Goal: Complete application form

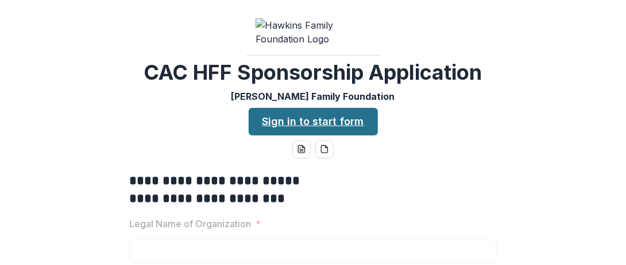
click at [319, 136] on link "Sign in to start form" at bounding box center [313, 122] width 129 height 28
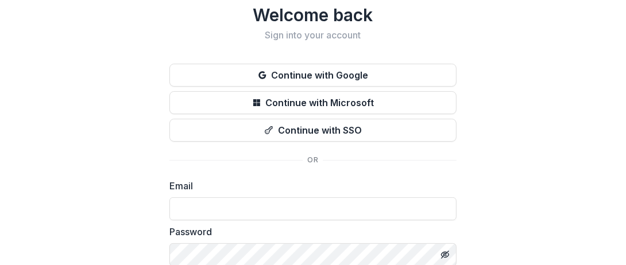
scroll to position [21, 0]
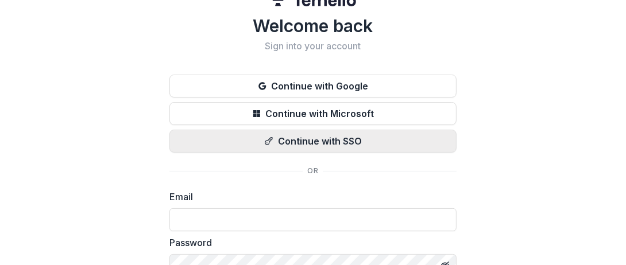
click at [317, 136] on button "Continue with SSO" at bounding box center [313, 141] width 287 height 23
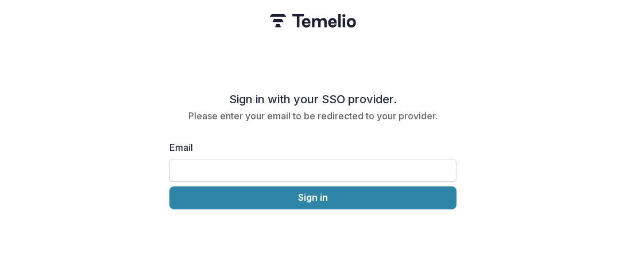
click at [194, 163] on input "Email" at bounding box center [313, 170] width 287 height 23
click at [170, 187] on button "Sign in" at bounding box center [313, 198] width 287 height 23
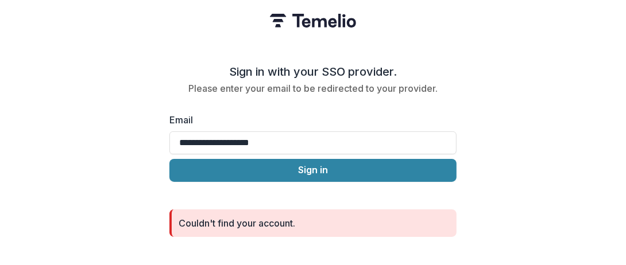
drag, startPoint x: 317, startPoint y: 144, endPoint x: 152, endPoint y: 134, distance: 164.6
click at [152, 134] on div "**********" at bounding box center [313, 132] width 626 height 265
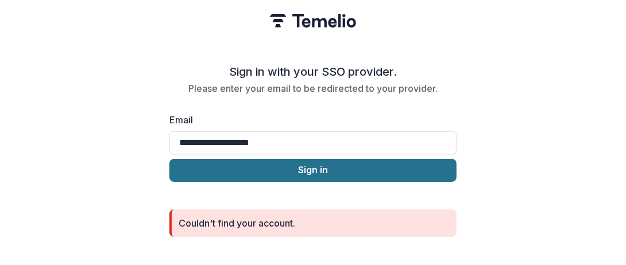
type input "**********"
click at [335, 165] on button "Sign in" at bounding box center [313, 170] width 287 height 23
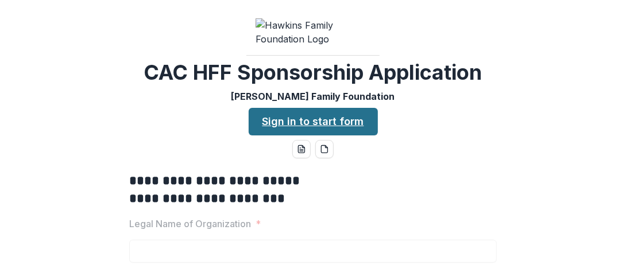
click at [348, 136] on link "Sign in to start form" at bounding box center [313, 122] width 129 height 28
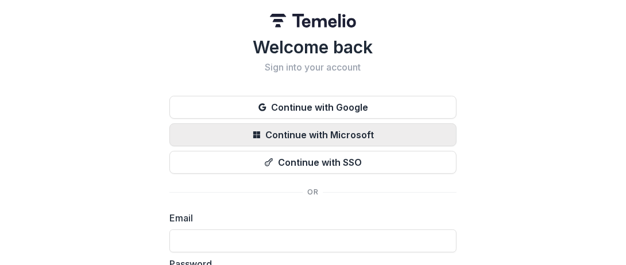
click at [338, 134] on button "Continue with Microsoft" at bounding box center [313, 135] width 287 height 23
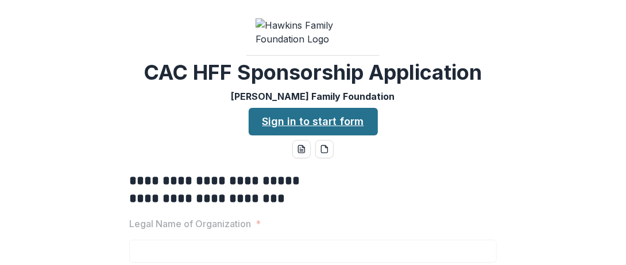
click at [348, 136] on link "Sign in to start form" at bounding box center [313, 122] width 129 height 28
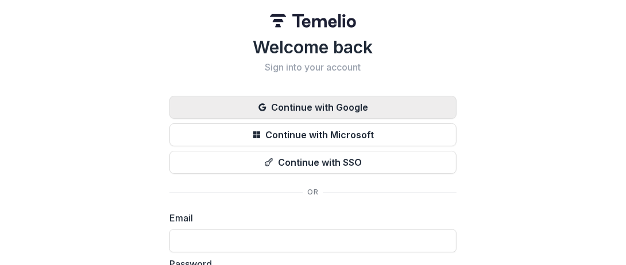
click at [328, 110] on button "Continue with Google" at bounding box center [313, 107] width 287 height 23
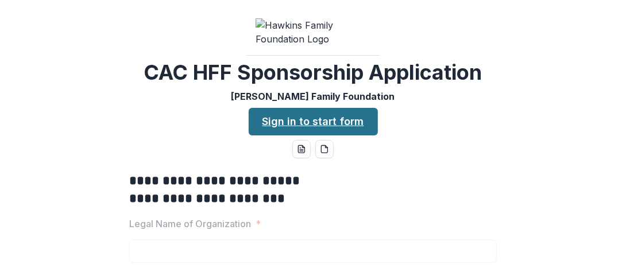
click at [327, 136] on link "Sign in to start form" at bounding box center [313, 122] width 129 height 28
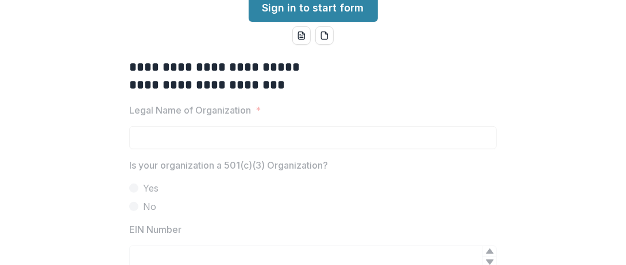
scroll to position [115, 0]
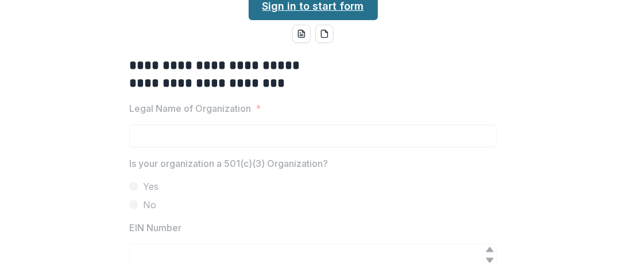
click at [308, 20] on link "Sign in to start form" at bounding box center [313, 7] width 129 height 28
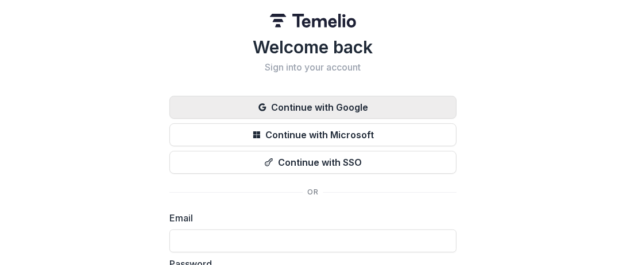
click at [300, 107] on button "Continue with Google" at bounding box center [313, 107] width 287 height 23
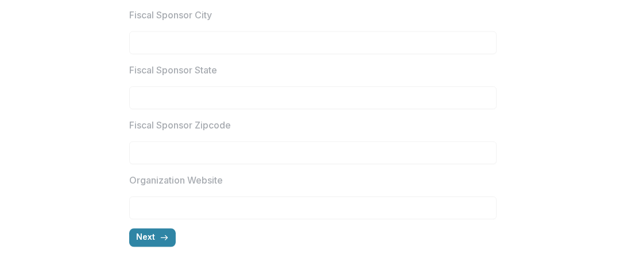
scroll to position [1244, 0]
click at [154, 235] on button "Next" at bounding box center [152, 238] width 47 height 18
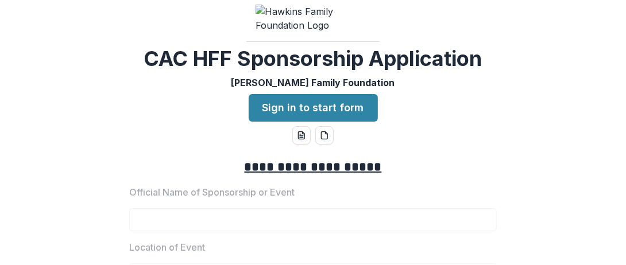
scroll to position [0, 0]
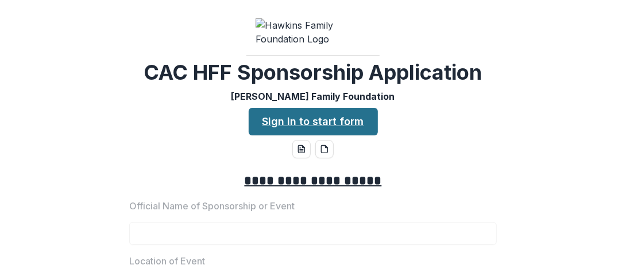
click at [308, 136] on link "Sign in to start form" at bounding box center [313, 122] width 129 height 28
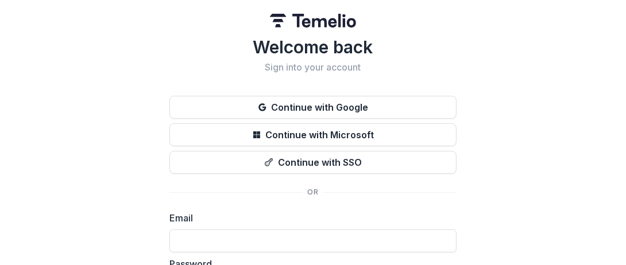
scroll to position [109, 0]
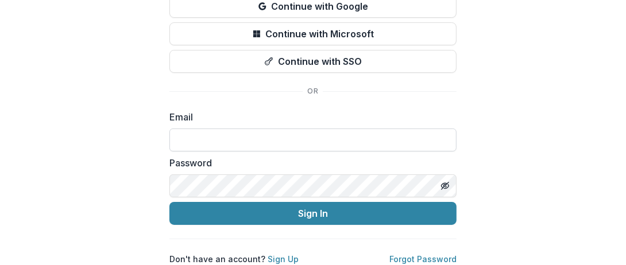
click at [203, 132] on input at bounding box center [313, 140] width 287 height 23
type input "****"
click at [170, 202] on button "Sign In" at bounding box center [313, 213] width 287 height 23
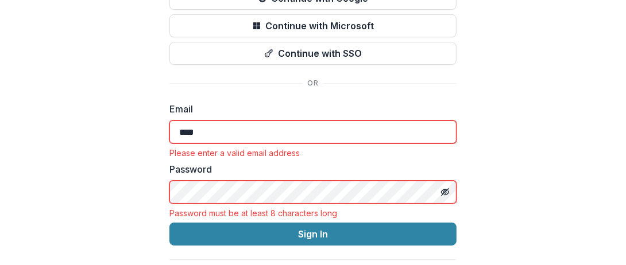
click at [241, 210] on div "Password must be at least 8 characters long" at bounding box center [313, 214] width 287 height 10
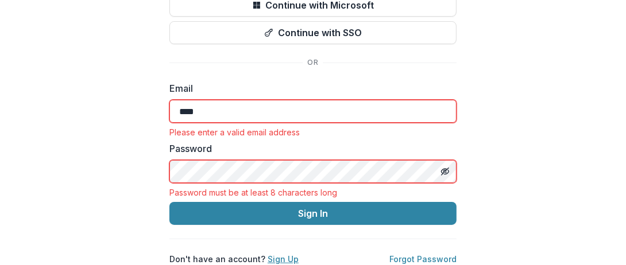
click at [276, 255] on link "Sign Up" at bounding box center [283, 260] width 31 height 10
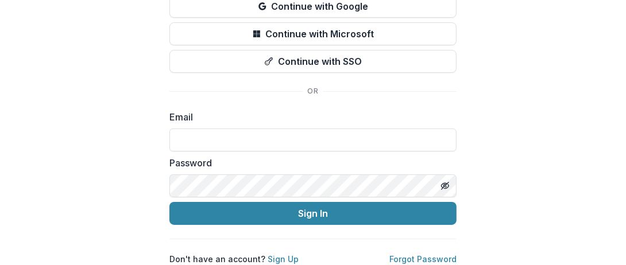
scroll to position [109, 0]
click at [422, 255] on link "Forgot Password" at bounding box center [423, 260] width 67 height 10
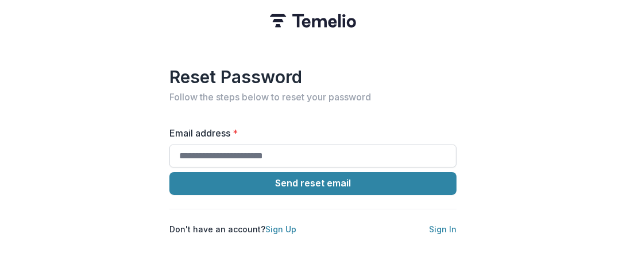
click at [208, 152] on input "Email address *" at bounding box center [313, 156] width 287 height 23
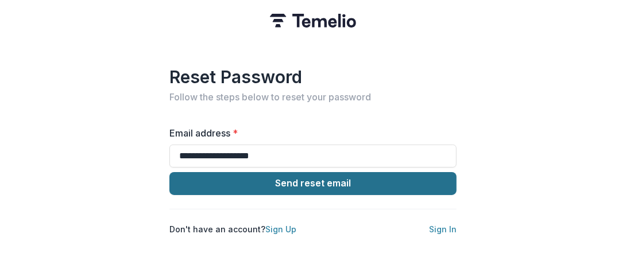
type input "**********"
click at [309, 180] on button "Send reset email" at bounding box center [313, 183] width 287 height 23
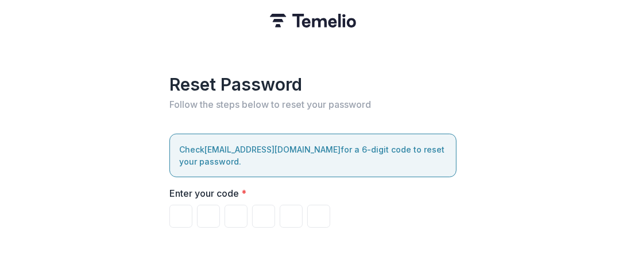
type input "*"
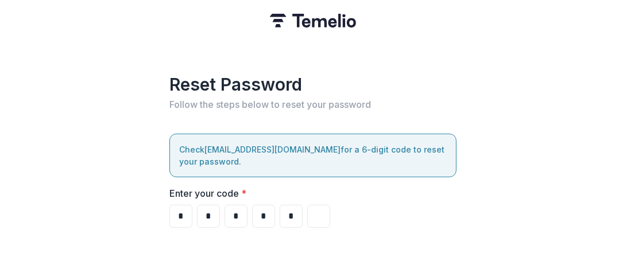
type input "*"
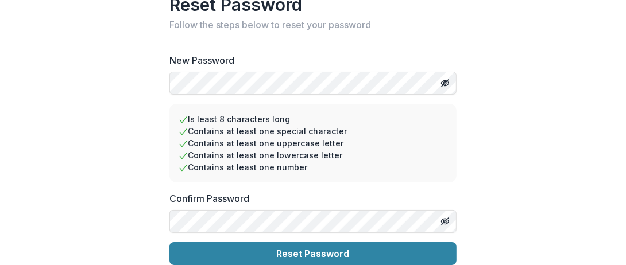
scroll to position [46, 0]
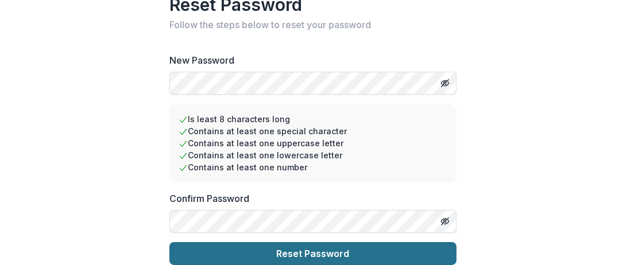
click at [300, 252] on button "Reset Password" at bounding box center [313, 253] width 287 height 23
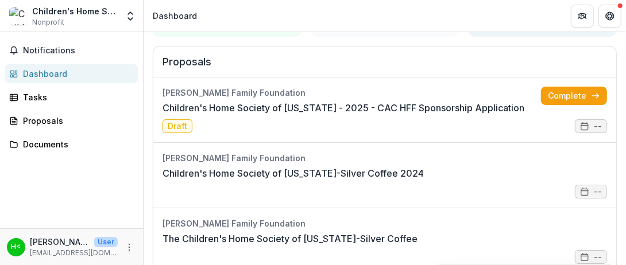
scroll to position [155, 0]
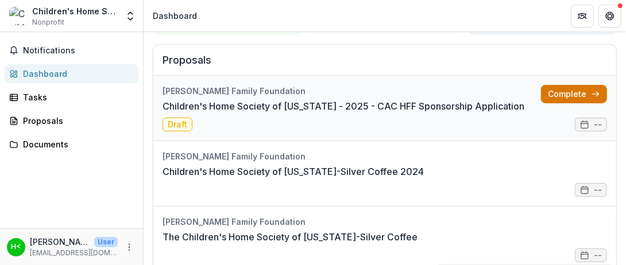
click at [572, 95] on link "Complete" at bounding box center [574, 94] width 66 height 18
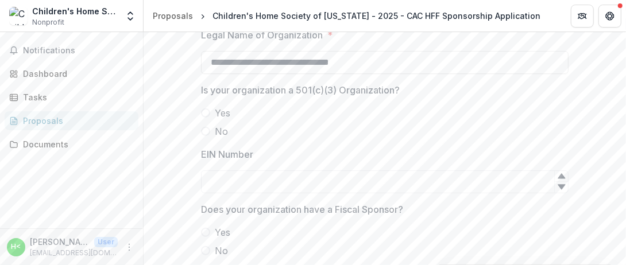
scroll to position [286, 0]
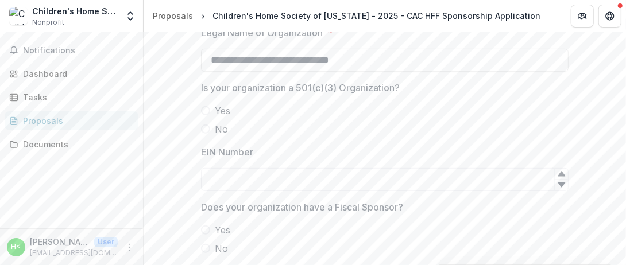
click at [206, 115] on span at bounding box center [205, 110] width 9 height 9
click at [242, 191] on input "EIN Number" at bounding box center [385, 179] width 368 height 23
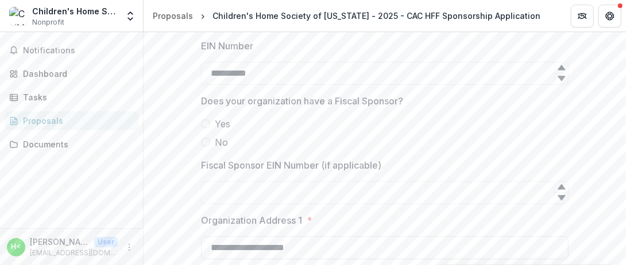
scroll to position [425, 0]
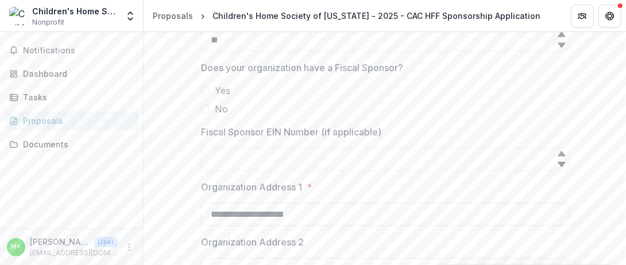
click at [205, 114] on span at bounding box center [205, 109] width 9 height 9
click at [234, 52] on input "**" at bounding box center [385, 40] width 368 height 23
click at [402, 84] on div at bounding box center [385, 81] width 368 height 5
click at [558, 48] on icon at bounding box center [561, 45] width 7 height 5
type input "*"
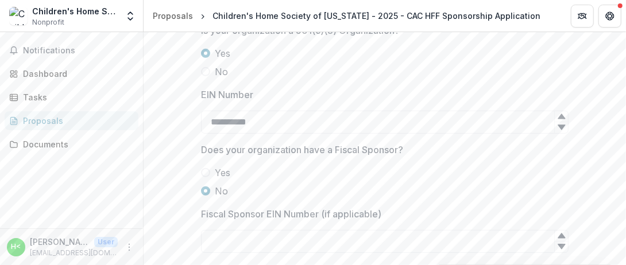
scroll to position [345, 0]
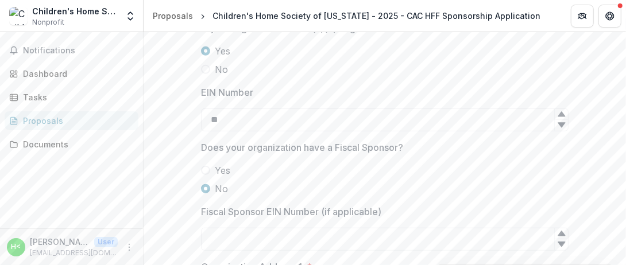
click at [203, 74] on span at bounding box center [205, 69] width 9 height 9
click at [224, 132] on input "**" at bounding box center [385, 120] width 368 height 23
type input "*"
click at [201, 175] on span at bounding box center [205, 170] width 9 height 9
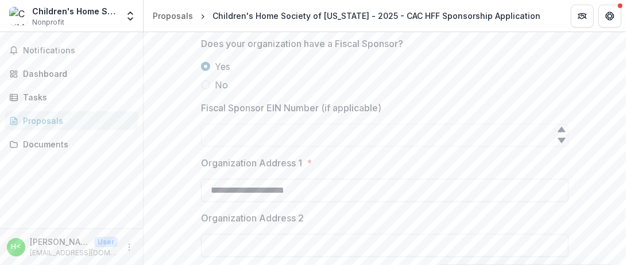
scroll to position [485, 0]
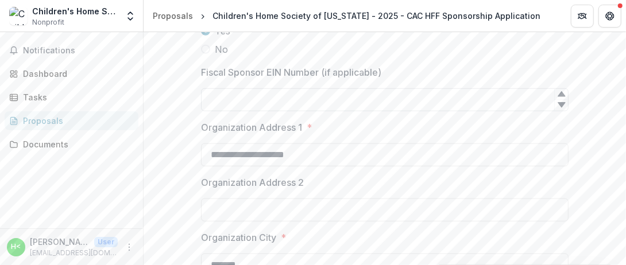
click at [252, 111] on input "Fiscal Sponsor EIN Number (if applicable)" at bounding box center [385, 99] width 368 height 23
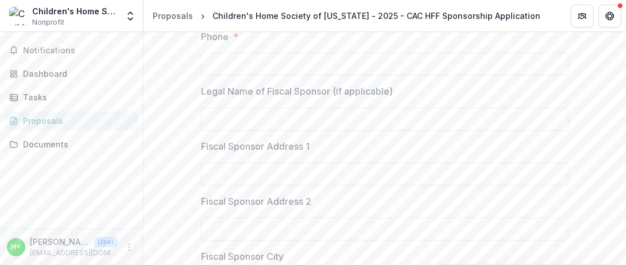
scroll to position [1076, 0]
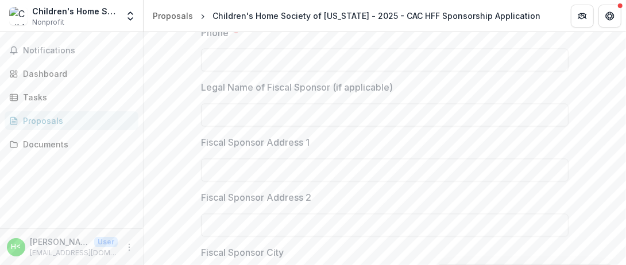
type input "**"
click at [241, 72] on input "Phone *" at bounding box center [385, 60] width 368 height 23
type input "*"
type input "**********"
click at [251, 127] on input "Legal Name of Fiscal Sponsor (if applicable)" at bounding box center [385, 115] width 368 height 23
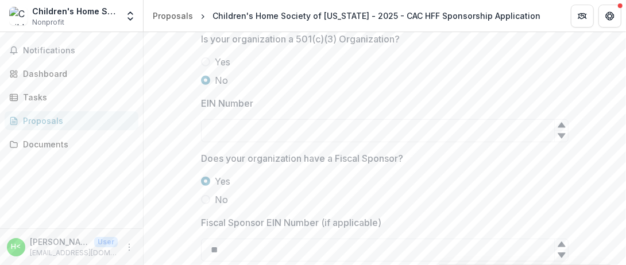
scroll to position [339, 0]
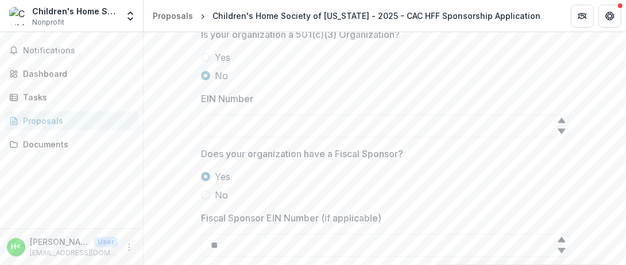
click at [206, 62] on span at bounding box center [205, 57] width 9 height 9
click at [237, 138] on input "EIN Number" at bounding box center [385, 126] width 368 height 23
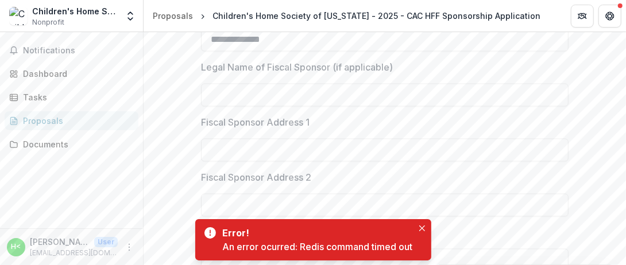
scroll to position [1103, 0]
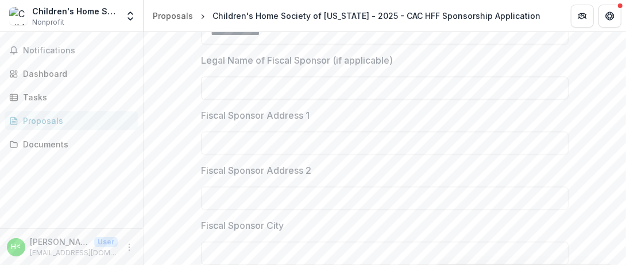
type input "**"
click at [216, 100] on input "Legal Name of Fiscal Sponsor (if applicable)" at bounding box center [385, 88] width 368 height 23
type input "*"
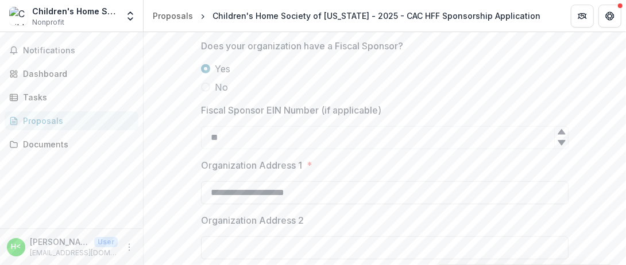
scroll to position [434, 0]
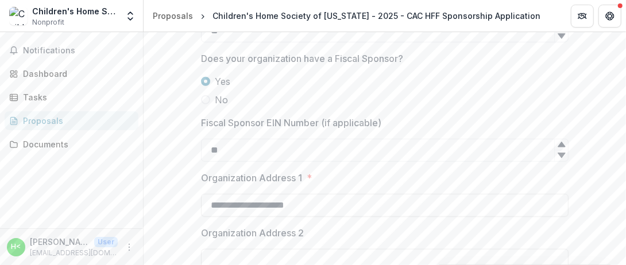
click at [205, 105] on span at bounding box center [205, 99] width 9 height 9
click at [236, 162] on input "**" at bounding box center [385, 150] width 368 height 23
type input "*"
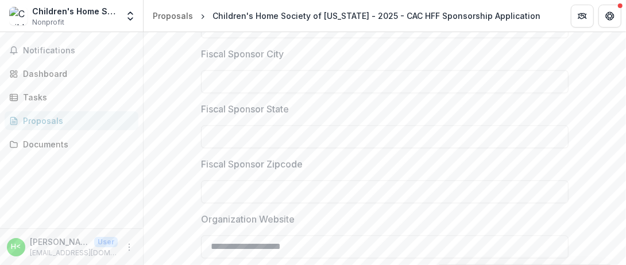
scroll to position [1342, 0]
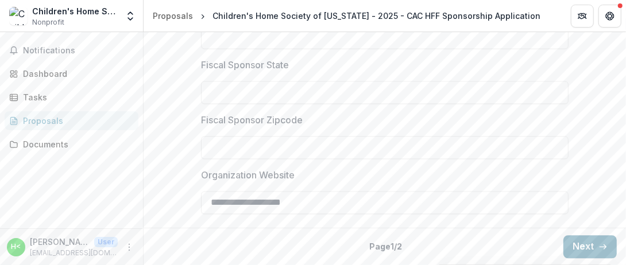
click at [579, 243] on button "Next" at bounding box center [590, 247] width 53 height 23
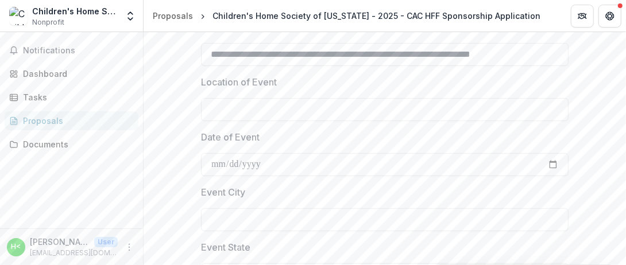
scroll to position [290, 0]
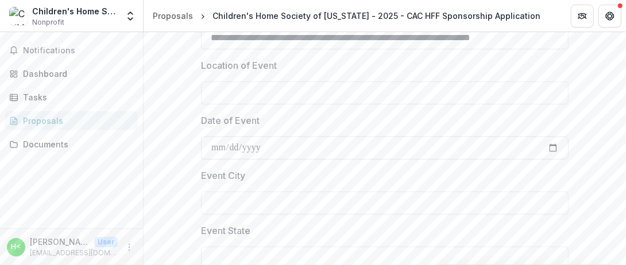
click at [269, 160] on input "Date of Event" at bounding box center [385, 148] width 368 height 23
type input "**********"
click at [236, 215] on input "Event City" at bounding box center [385, 203] width 368 height 23
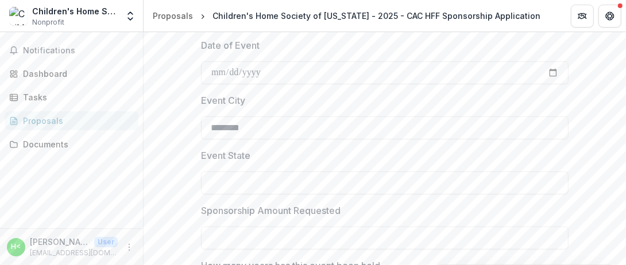
scroll to position [377, 0]
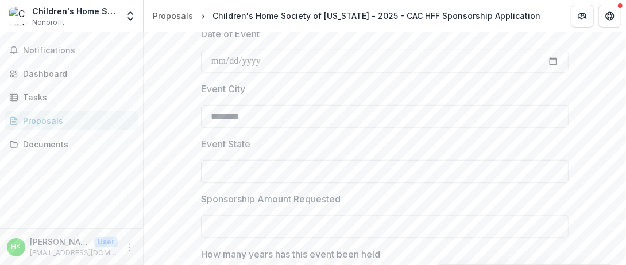
type input "********"
click at [264, 183] on input "Event State" at bounding box center [385, 171] width 368 height 23
type input "*******"
click at [225, 238] on input "Sponsorship Amount Requested" at bounding box center [385, 226] width 368 height 23
type input "******"
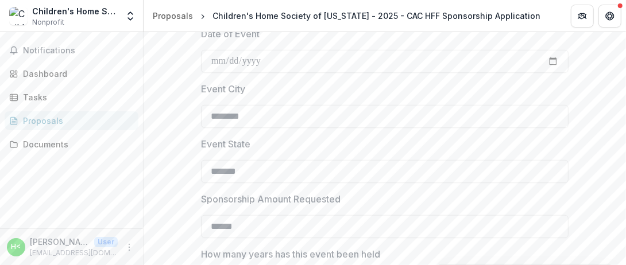
drag, startPoint x: 626, startPoint y: 107, endPoint x: 626, endPoint y: 128, distance: 20.1
click at [626, 128] on html "**********" at bounding box center [313, 132] width 626 height 265
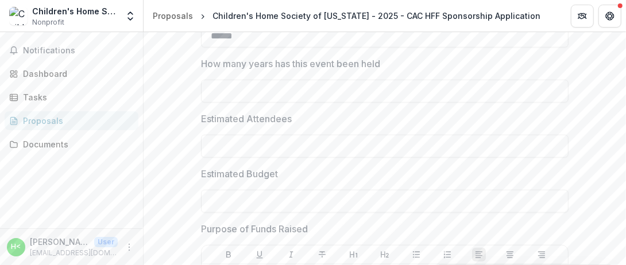
scroll to position [577, 0]
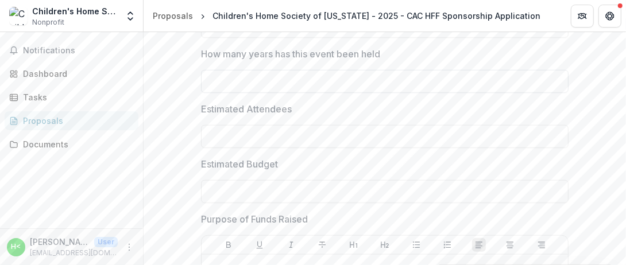
click at [282, 93] on input "How many years has this event been held" at bounding box center [385, 81] width 368 height 23
type input "**"
click at [240, 125] on div at bounding box center [385, 123] width 368 height 5
click at [240, 148] on input "Estimated Attendees" at bounding box center [385, 136] width 368 height 23
type input "***"
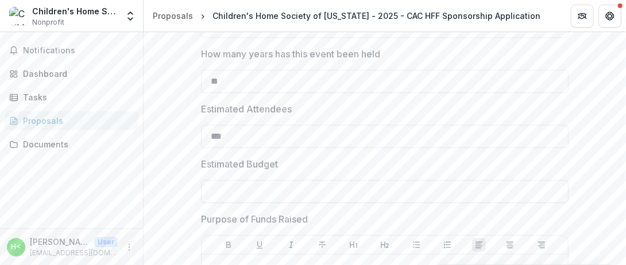
click at [230, 203] on input "Estimated Budget" at bounding box center [385, 191] width 368 height 23
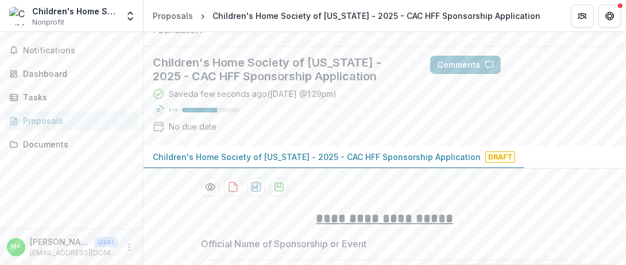
scroll to position [52, 0]
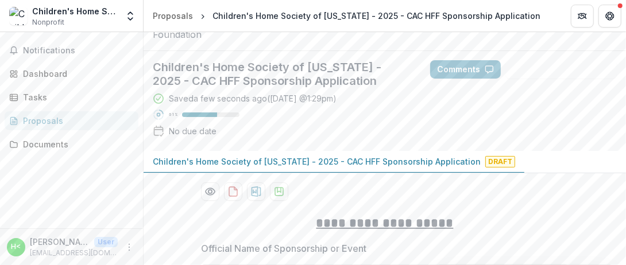
type input "********"
click at [241, 105] on div "Saved a few seconds ago ( [DATE] @ 1:29pm )" at bounding box center [253, 99] width 168 height 12
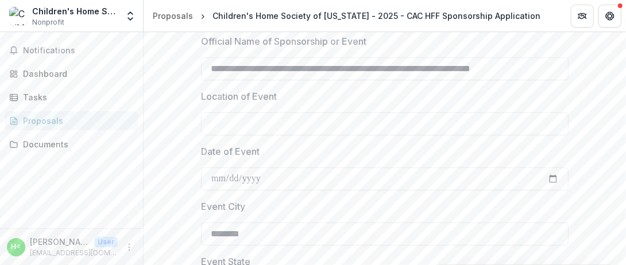
scroll to position [261, 0]
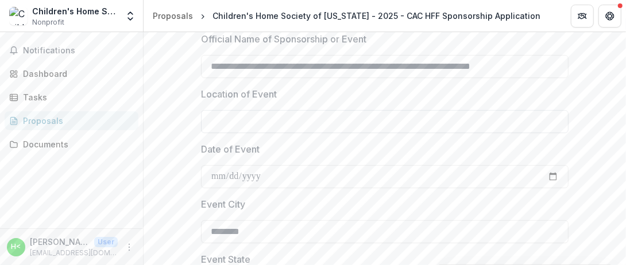
click at [258, 133] on input "Location of Event" at bounding box center [385, 121] width 368 height 23
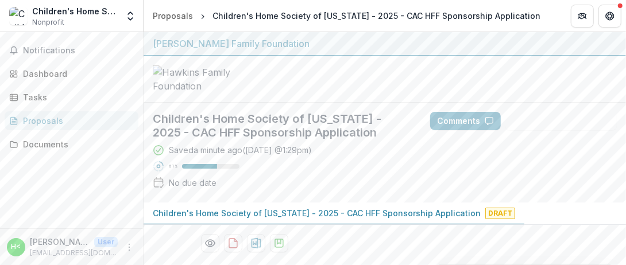
click at [369, 103] on div at bounding box center [385, 79] width 483 height 47
